Goal: Information Seeking & Learning: Learn about a topic

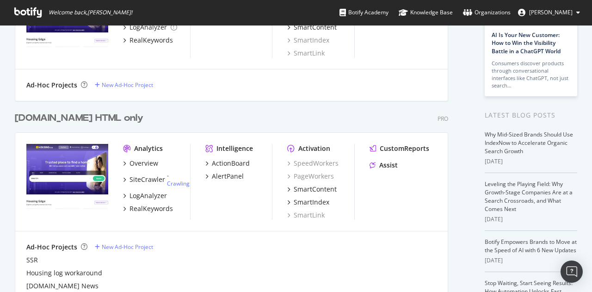
scroll to position [152, 0]
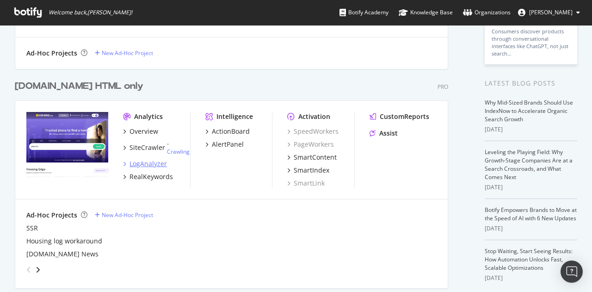
click at [148, 163] on div "LogAnalyzer" at bounding box center [147, 163] width 37 height 9
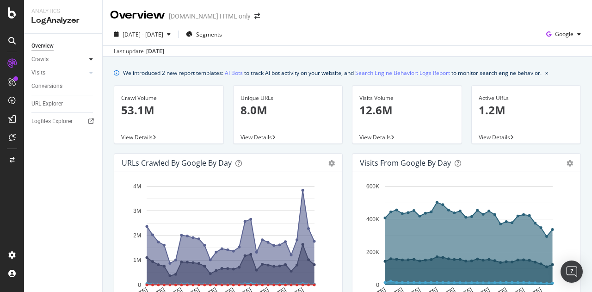
click at [91, 59] on icon at bounding box center [91, 59] width 4 height 6
click at [50, 109] on div "HTTP Codes" at bounding box center [51, 109] width 31 height 10
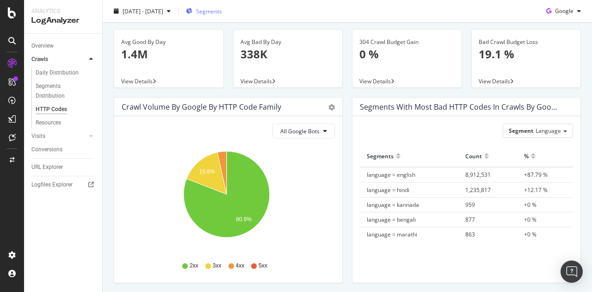
scroll to position [13, 0]
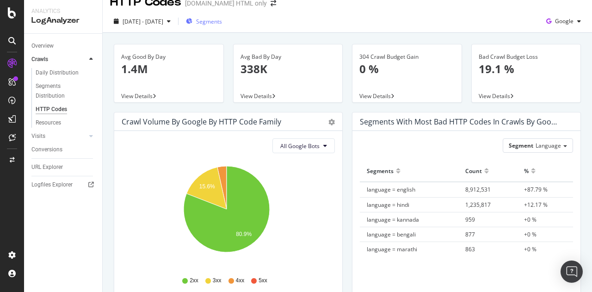
click at [220, 21] on span "Segments" at bounding box center [209, 22] width 26 height 8
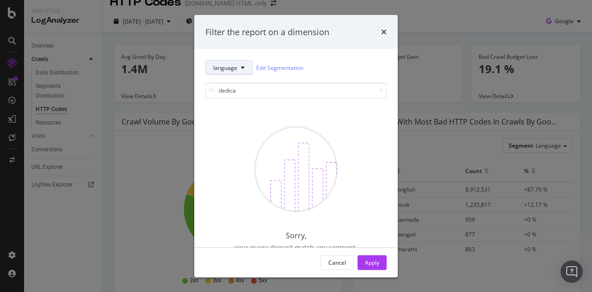
type input "dedica"
click at [239, 61] on button "language" at bounding box center [228, 67] width 47 height 15
click at [236, 115] on span "pagetype" at bounding box center [229, 118] width 33 height 8
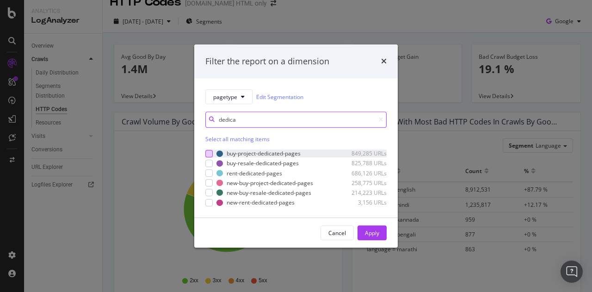
type input "dedica"
click at [210, 153] on div "modal" at bounding box center [208, 153] width 7 height 7
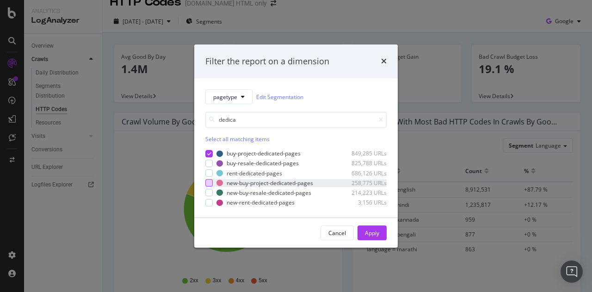
click at [209, 184] on div "modal" at bounding box center [208, 182] width 7 height 7
click at [369, 233] on div "Apply" at bounding box center [372, 233] width 14 height 8
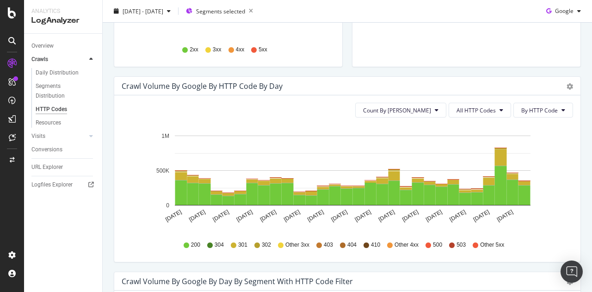
scroll to position [244, 0]
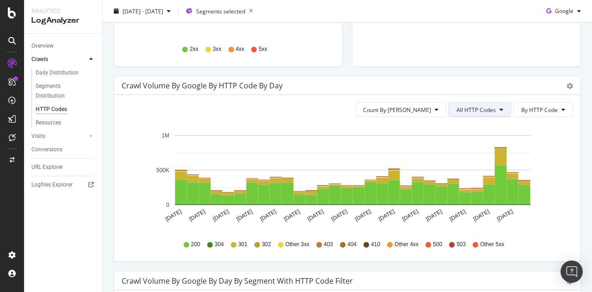
click at [473, 106] on span "All HTTP Codes" at bounding box center [475, 110] width 39 height 8
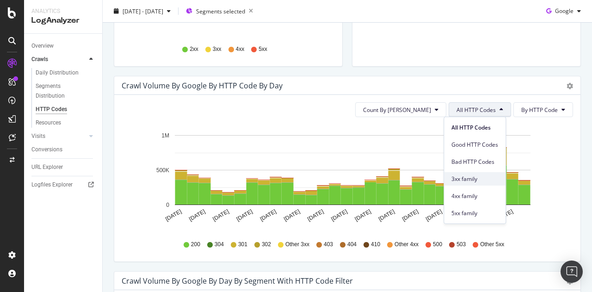
click at [467, 177] on span "3xx family" at bounding box center [474, 179] width 47 height 8
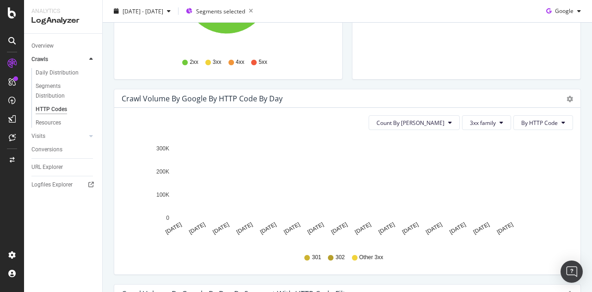
scroll to position [236, 0]
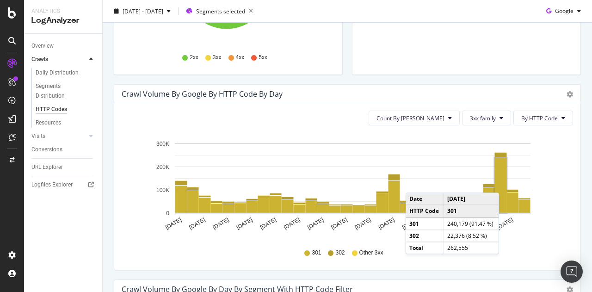
click at [501, 183] on rect "A chart." at bounding box center [501, 185] width 12 height 55
